Goal: Task Accomplishment & Management: Manage account settings

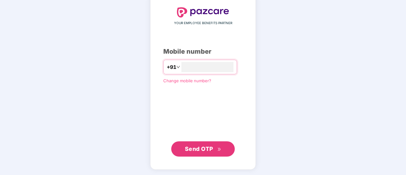
type input "**********"
click at [213, 146] on span "Send OTP" at bounding box center [199, 149] width 28 height 7
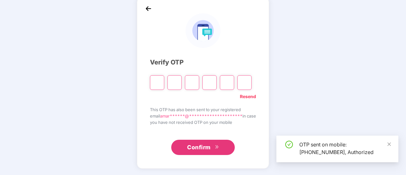
scroll to position [32, 0]
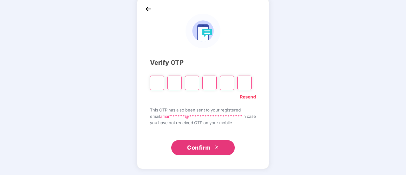
type input "*"
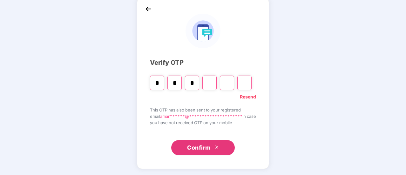
type input "*"
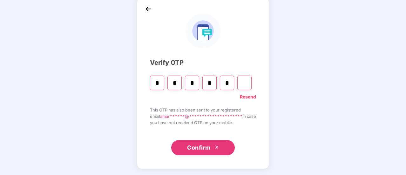
type input "*"
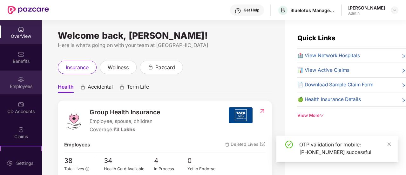
click at [26, 80] on div "Employees" at bounding box center [21, 83] width 42 height 24
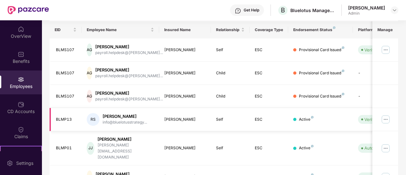
scroll to position [0, 64]
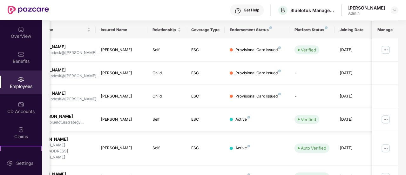
click at [387, 118] on img at bounding box center [386, 119] width 10 height 10
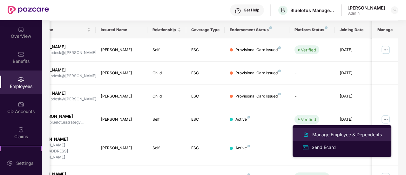
click at [334, 135] on div "Manage Employee & Dependents" at bounding box center [347, 134] width 72 height 7
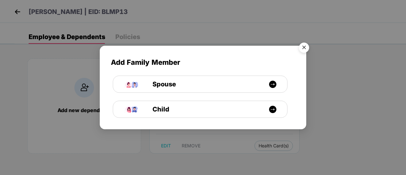
click at [305, 43] on img "Close" at bounding box center [304, 49] width 18 height 18
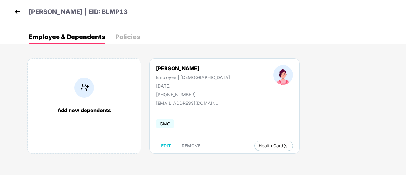
click at [17, 12] on img at bounding box center [18, 12] width 10 height 10
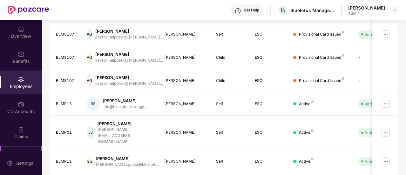
scroll to position [113, 0]
click at [205, 106] on div "[PERSON_NAME]" at bounding box center [185, 104] width 42 height 6
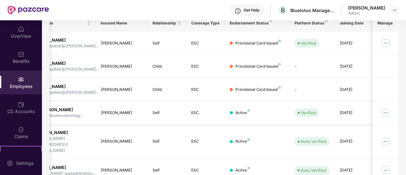
scroll to position [0, 0]
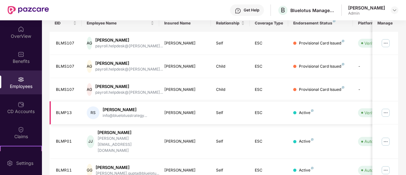
click at [90, 114] on div "RS" at bounding box center [93, 113] width 13 height 13
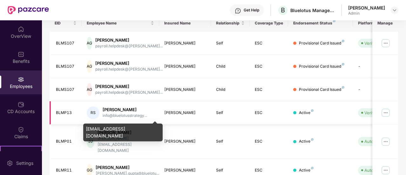
click at [111, 115] on div "info@bluelotusstrategy..." at bounding box center [125, 116] width 45 height 6
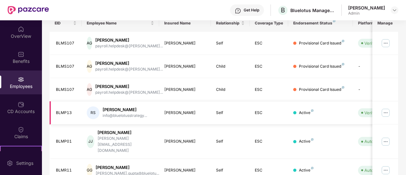
click at [68, 111] on div "BLMP13" at bounding box center [66, 113] width 21 height 6
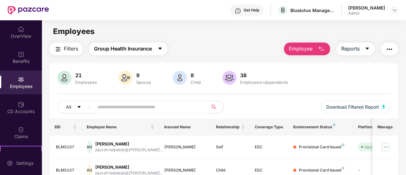
click at [160, 49] on icon "caret-down" at bounding box center [160, 48] width 5 height 5
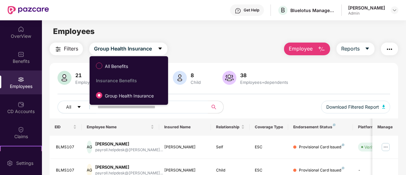
click at [196, 40] on main "Employees Filters Group Health Insurance Employee Reports 21 Employees 9 Spouse…" at bounding box center [224, 107] width 364 height 175
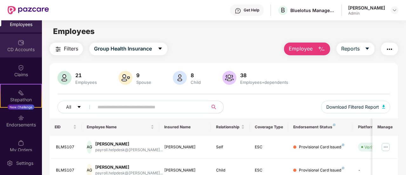
scroll to position [70, 0]
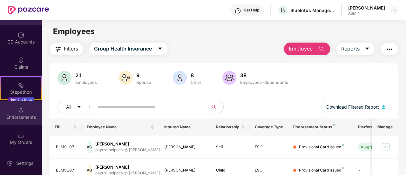
click at [22, 117] on div "Endorsements" at bounding box center [21, 117] width 42 height 6
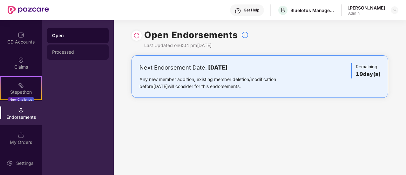
click at [62, 54] on div "Processed" at bounding box center [78, 52] width 52 height 5
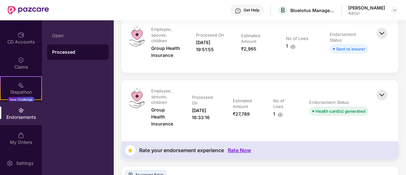
scroll to position [208, 0]
click at [379, 96] on img at bounding box center [382, 95] width 14 height 14
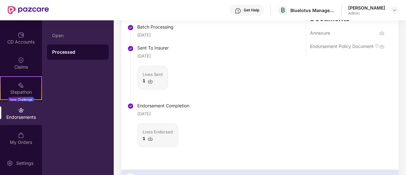
scroll to position [375, 0]
click at [149, 138] on img at bounding box center [150, 138] width 5 height 5
click at [149, 83] on img at bounding box center [150, 80] width 5 height 5
click at [382, 48] on img at bounding box center [382, 45] width 5 height 5
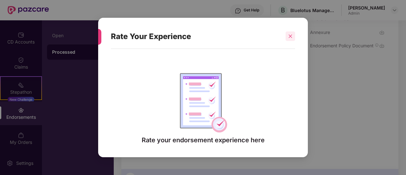
click at [290, 35] on icon "close" at bounding box center [290, 36] width 4 height 4
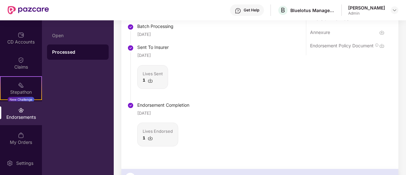
click at [380, 33] on img at bounding box center [382, 32] width 5 height 5
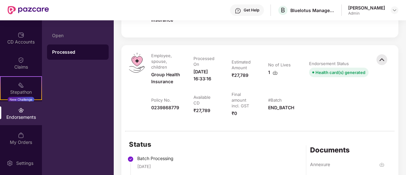
scroll to position [243, 0]
click at [396, 10] on img at bounding box center [394, 10] width 5 height 5
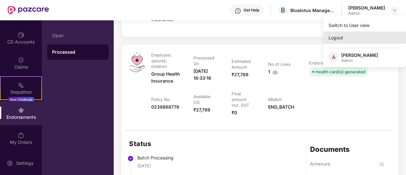
click at [337, 38] on div "Logout" at bounding box center [365, 37] width 83 height 12
